Goal: Go to known website: Access a specific website the user already knows

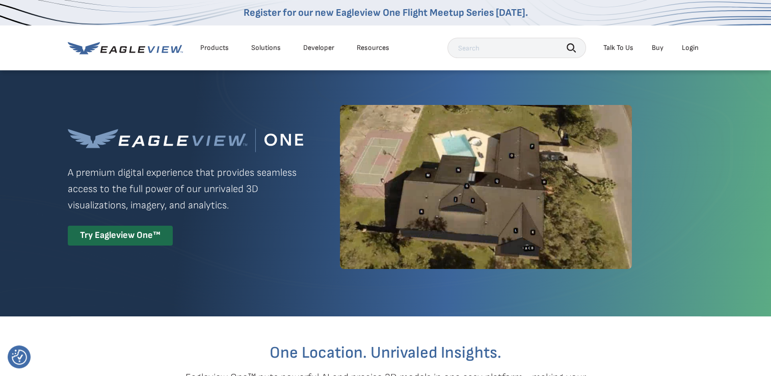
click at [691, 46] on div "Login" at bounding box center [690, 47] width 17 height 9
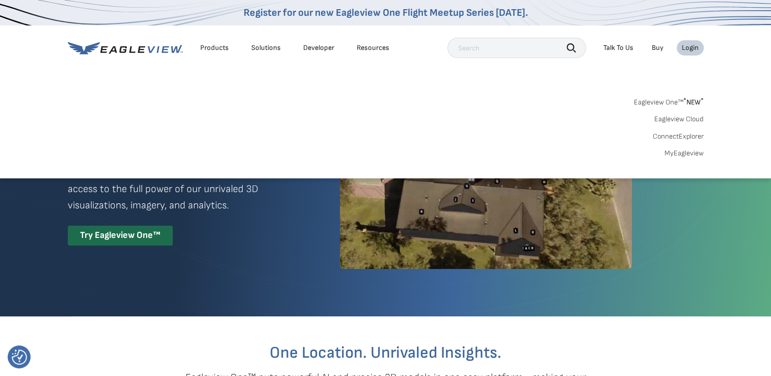
click at [691, 46] on div "Login" at bounding box center [690, 47] width 17 height 9
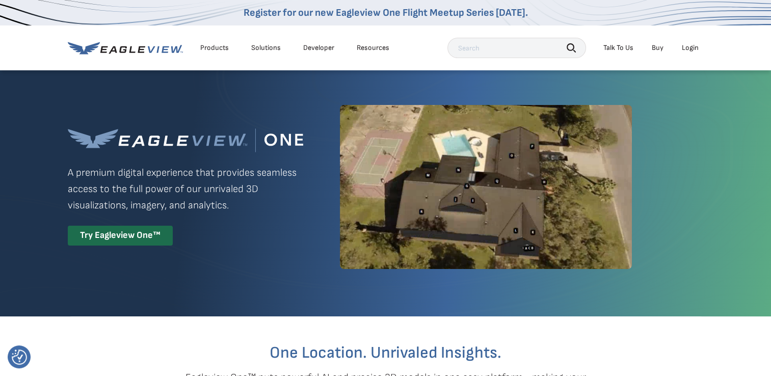
click at [691, 46] on div "Login" at bounding box center [690, 47] width 17 height 9
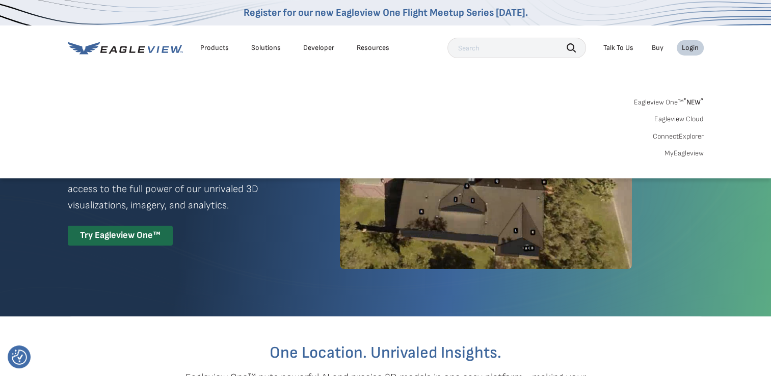
click at [685, 133] on link "ConnectExplorer" at bounding box center [678, 136] width 51 height 9
